Goal: Task Accomplishment & Management: Manage account settings

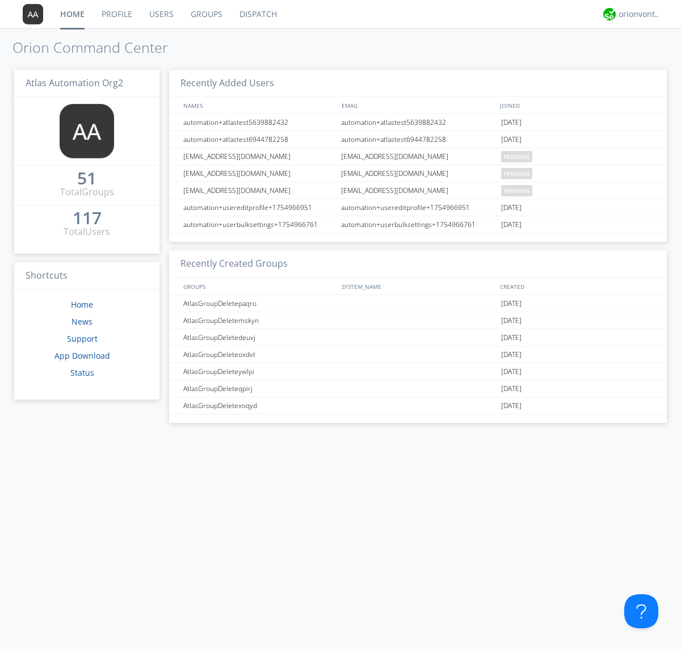
click at [205, 14] on link "Groups" at bounding box center [206, 14] width 49 height 28
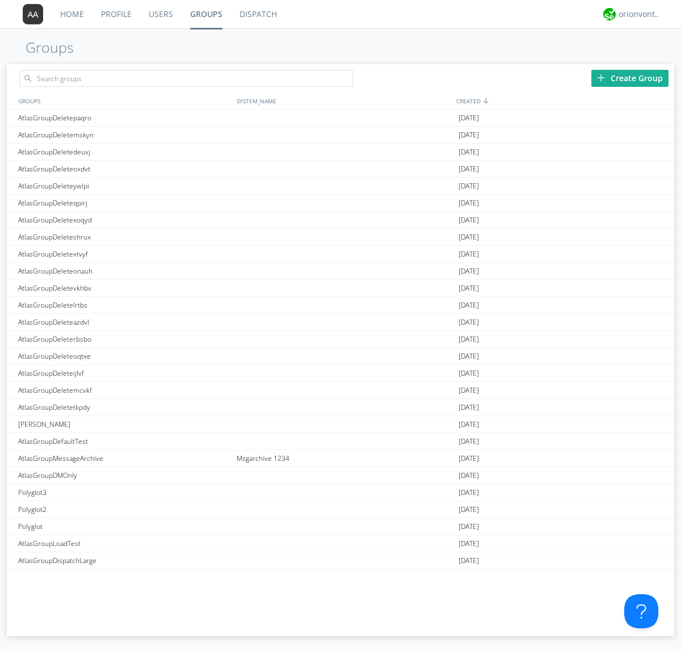
click at [630, 78] on div "Create Group" at bounding box center [629, 78] width 77 height 17
click at [205, 14] on link "Groups" at bounding box center [206, 14] width 49 height 28
type input "AtlasGroupDeletevjszn"
click at [160, 14] on link "Users" at bounding box center [160, 14] width 41 height 28
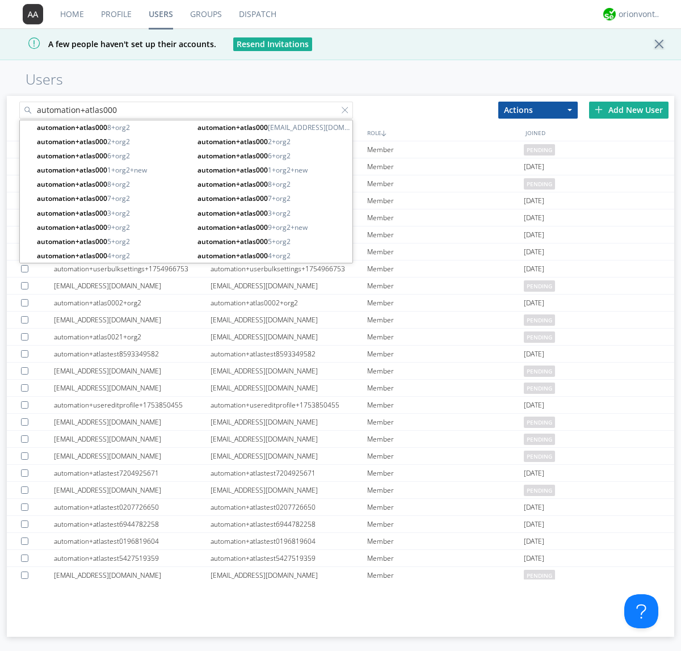
type input "automation+atlas000"
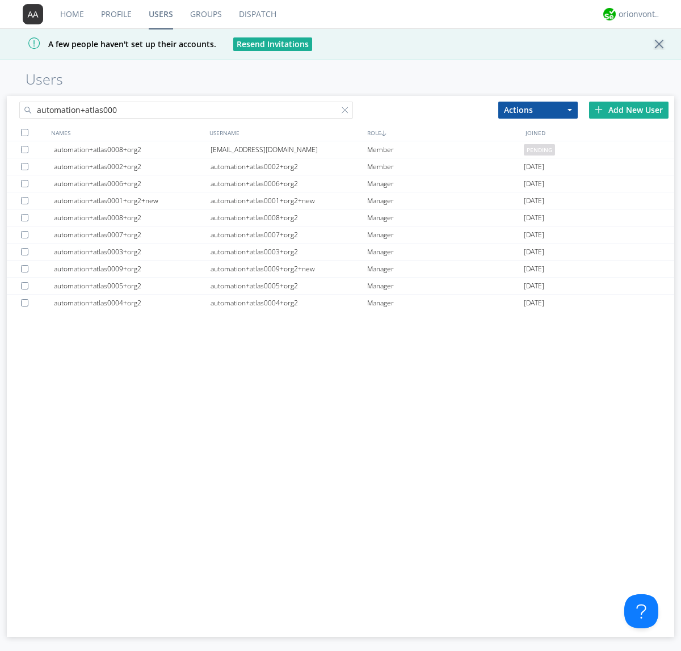
click at [24, 132] on div at bounding box center [24, 132] width 7 height 7
click at [538, 109] on button "Actions" at bounding box center [537, 110] width 79 height 17
click at [0, 0] on link "Add to Group" at bounding box center [0, 0] width 0 height 0
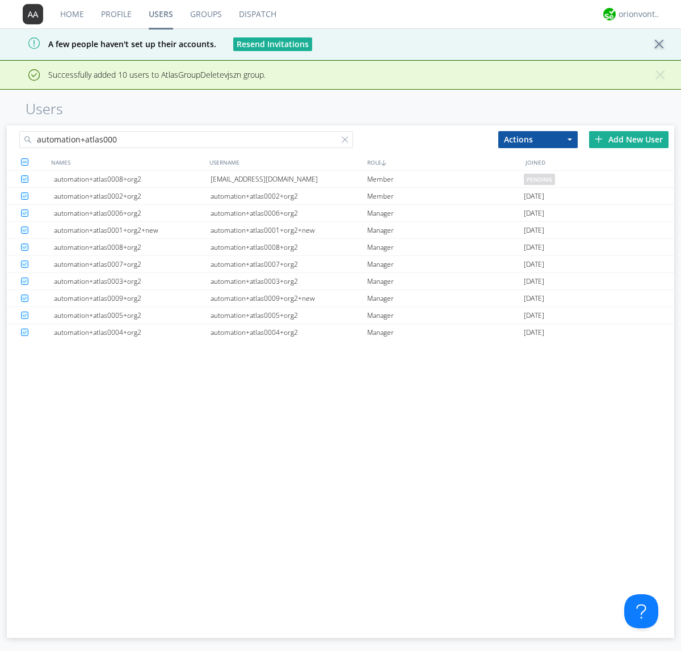
click at [205, 14] on link "Groups" at bounding box center [206, 14] width 49 height 28
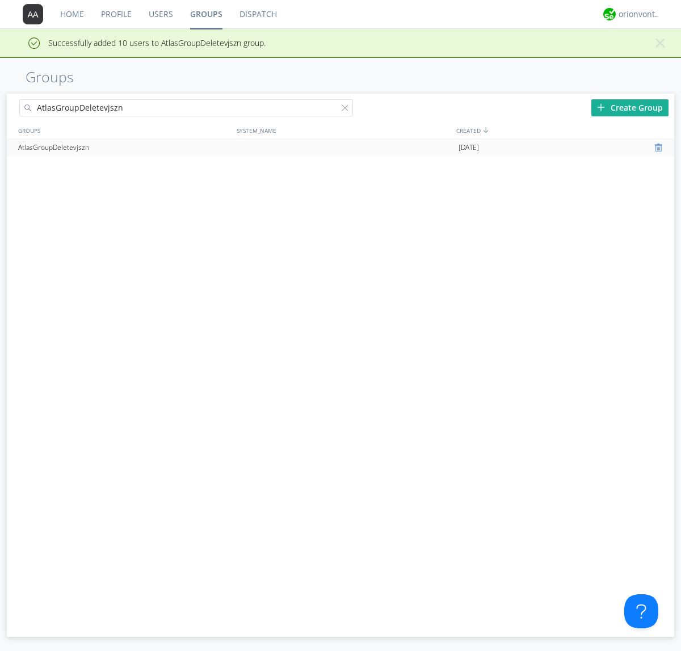
type input "AtlasGroupDeletevjszn"
click at [659, 147] on div at bounding box center [659, 147] width 11 height 9
